Goal: Transaction & Acquisition: Subscribe to service/newsletter

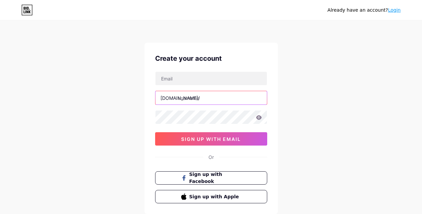
click at [208, 103] on input "text" at bounding box center [210, 97] width 111 height 13
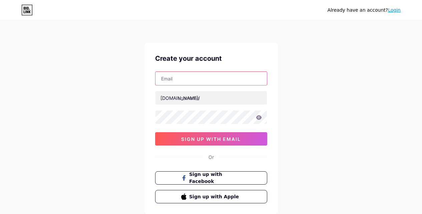
click at [184, 74] on input "text" at bounding box center [210, 78] width 111 height 13
type input "[EMAIL_ADDRESS][DOMAIN_NAME]"
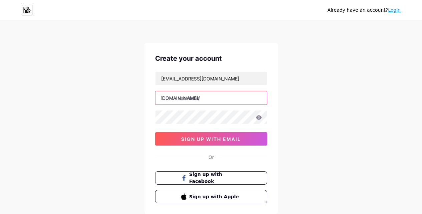
click at [187, 96] on input "text" at bounding box center [210, 97] width 111 height 13
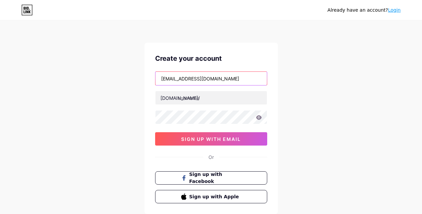
click at [176, 72] on input "[EMAIL_ADDRESS][DOMAIN_NAME]" at bounding box center [210, 78] width 111 height 13
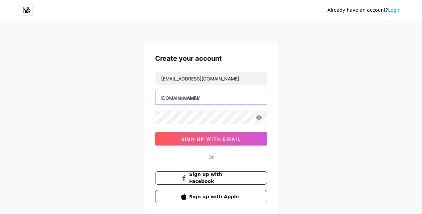
click at [214, 96] on input "text" at bounding box center [210, 97] width 111 height 13
paste input "toniecclesf"
type input "toniecclesf"
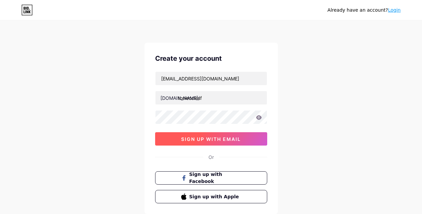
click at [190, 142] on button "sign up with email" at bounding box center [211, 138] width 112 height 13
